Goal: Contribute content: Add original content to the website for others to see

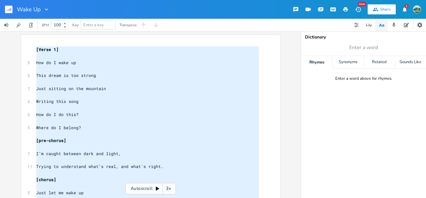
scroll to position [188, 0]
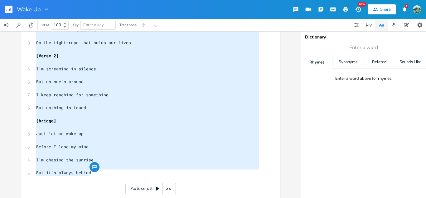
click at [109, 177] on pre "​" at bounding box center [147, 179] width 225 height 7
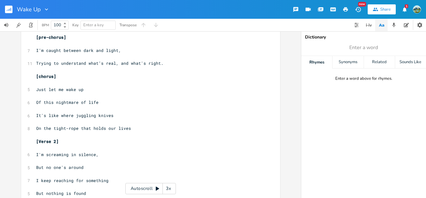
scroll to position [105, 0]
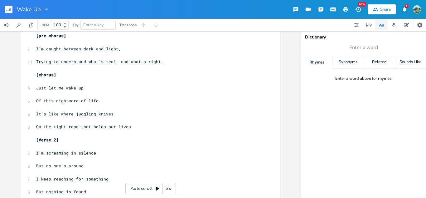
click at [75, 126] on span "On the tight-rope that holds our lives" at bounding box center [83, 127] width 95 height 6
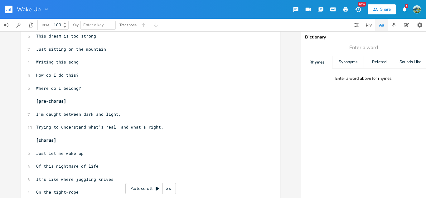
scroll to position [40, 0]
click at [170, 129] on pre "Trying to understand what’s real, and what's right." at bounding box center [147, 126] width 225 height 7
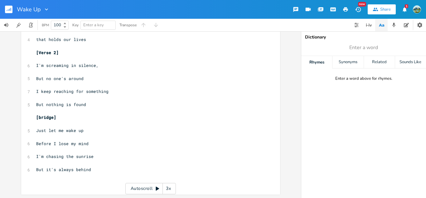
scroll to position [205, 0]
click at [93, 176] on pre "​" at bounding box center [147, 175] width 225 height 7
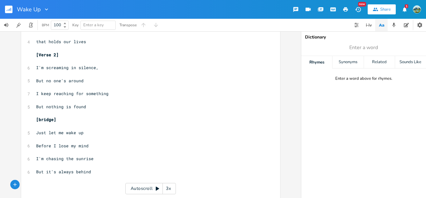
scroll to position [0, 1]
type textarea "Is"
type textarea "t;s"
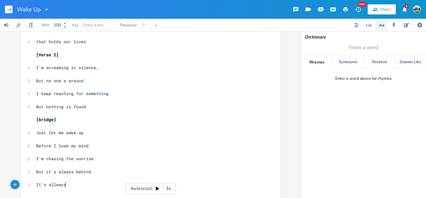
type textarea "'s allways"
type textarea "ways"
type textarea "somthing inbet"
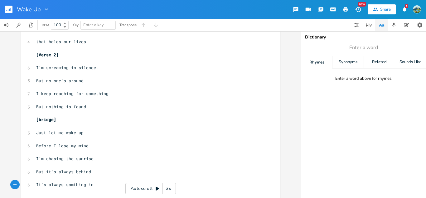
scroll to position [0, 5]
type textarea "inbe"
type textarea "beetwden"
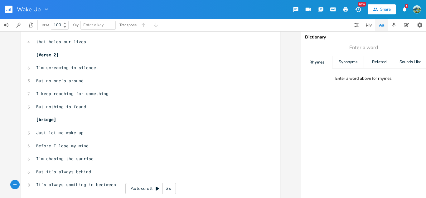
type textarea "ween"
type textarea "n"
type textarea "tween"
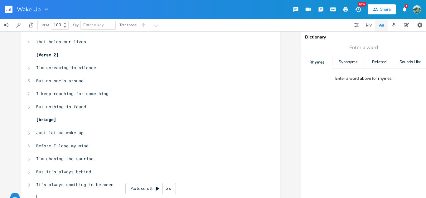
scroll to position [221, 0]
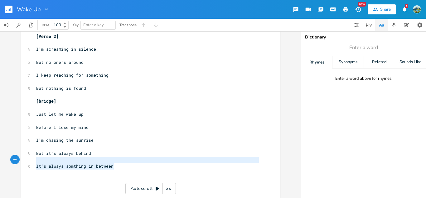
type textarea "It's always somthing in between"
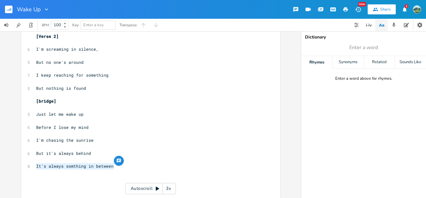
drag, startPoint x: 113, startPoint y: 166, endPoint x: 23, endPoint y: 165, distance: 89.2
click at [23, 165] on div "It's always somthing in between xxxxxxxxxx [Verse 1] ​ 5 How do I wake up ​ 5 T…" at bounding box center [150, 6] width 259 height 384
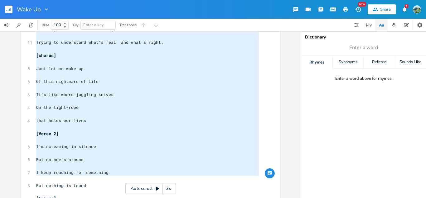
scroll to position [0, 0]
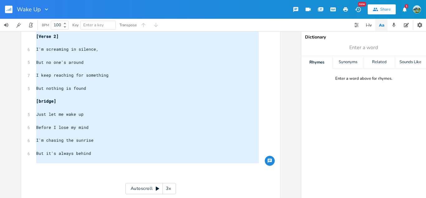
drag, startPoint x: 34, startPoint y: 47, endPoint x: 94, endPoint y: 167, distance: 133.8
click at [94, 167] on div "[Verse 1] ​ 5 How do I wake up ​ 5 This dream is too strong ​ 7 Just sitting on…" at bounding box center [147, 7] width 225 height 364
type textarea "[Verse 1] How do I wake up This dream is too strong Just sitting on the mountai…"
paste textarea
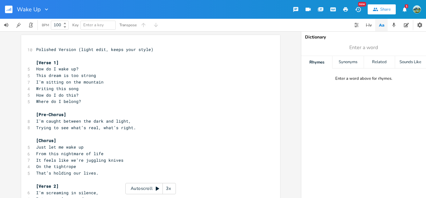
click at [77, 71] on pre "How do I wake up?" at bounding box center [147, 69] width 225 height 7
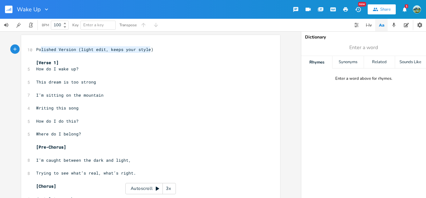
type textarea "Polished Version (light edit, keeps your style)"
drag, startPoint x: 158, startPoint y: 49, endPoint x: 32, endPoint y: 47, distance: 125.8
